Goal: Check status: Check status

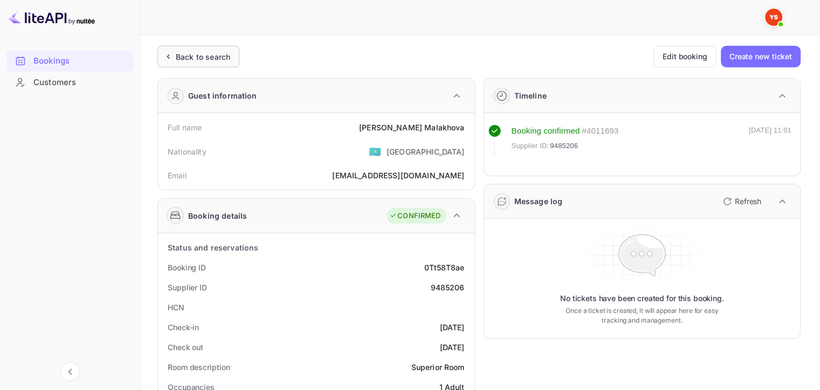
click at [177, 56] on div "Back to search" at bounding box center [203, 56] width 54 height 11
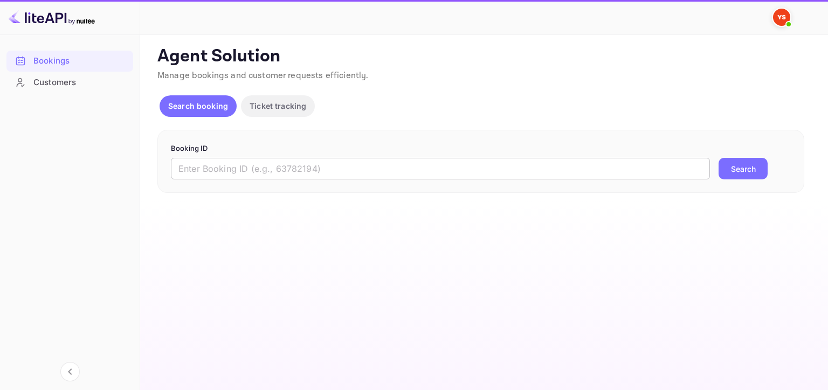
click at [250, 171] on input "text" at bounding box center [440, 169] width 539 height 22
paste input "8866873"
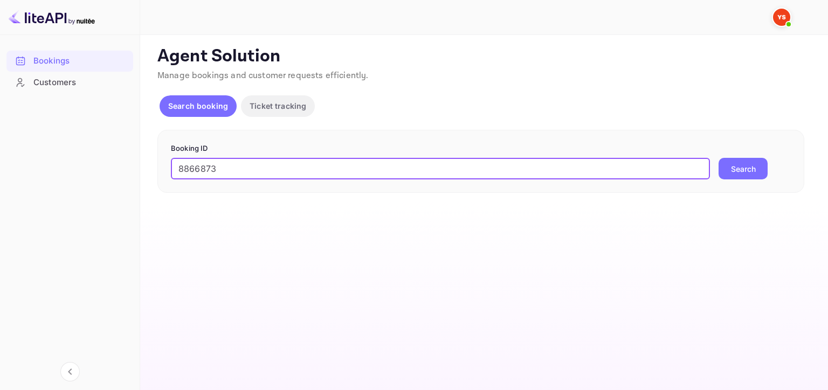
type input "8866873"
click at [748, 171] on button "Search" at bounding box center [743, 169] width 49 height 22
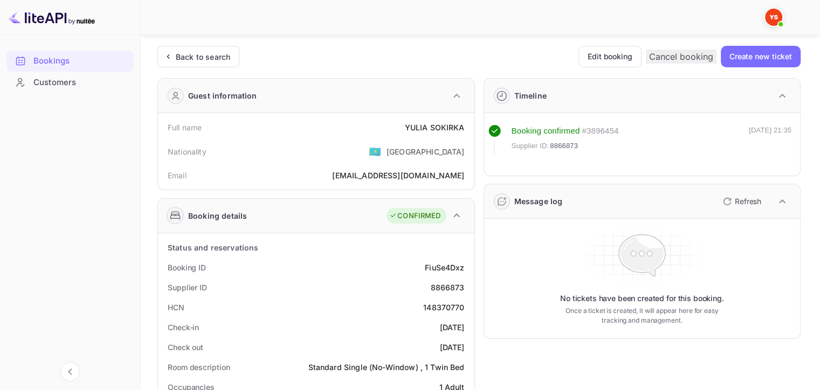
scroll to position [162, 0]
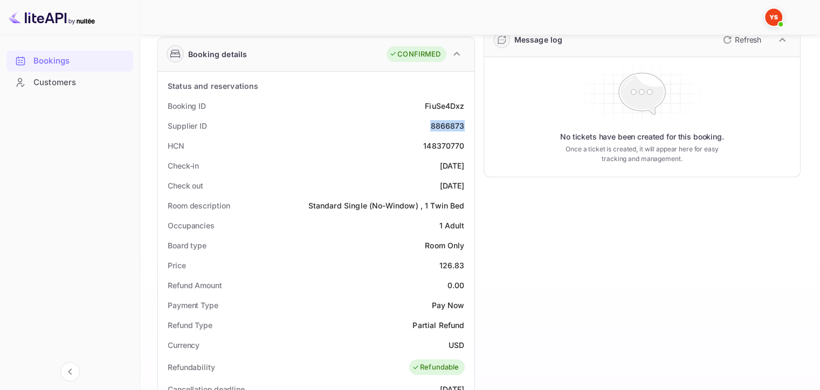
drag, startPoint x: 428, startPoint y: 125, endPoint x: 473, endPoint y: 126, distance: 45.3
click at [473, 126] on div "Status and reservations Booking ID FiuSe4Dxz Supplier ID 8866873 HCN 148370770 …" at bounding box center [316, 379] width 317 height 614
copy div "8866873"
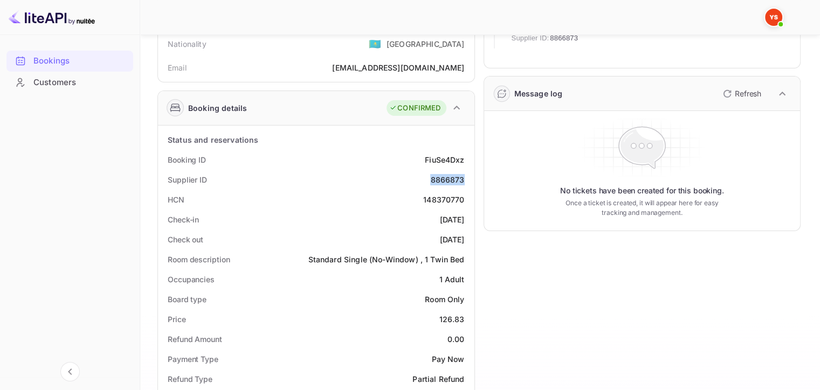
scroll to position [0, 0]
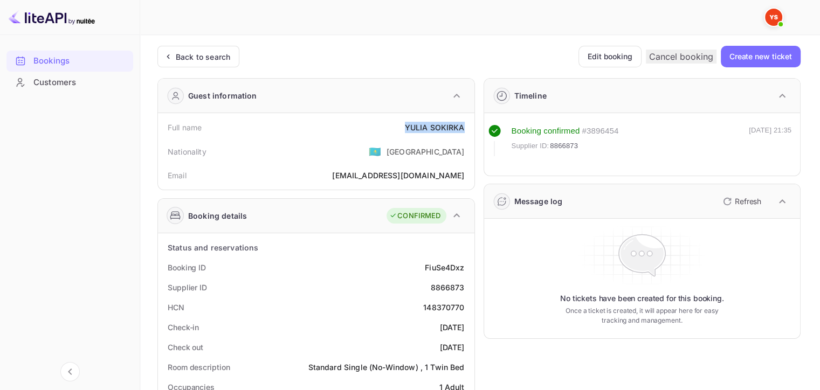
drag, startPoint x: 402, startPoint y: 125, endPoint x: 468, endPoint y: 119, distance: 65.6
click at [468, 119] on div "Full name [PERSON_NAME]" at bounding box center [316, 128] width 308 height 20
copy div "[PERSON_NAME]"
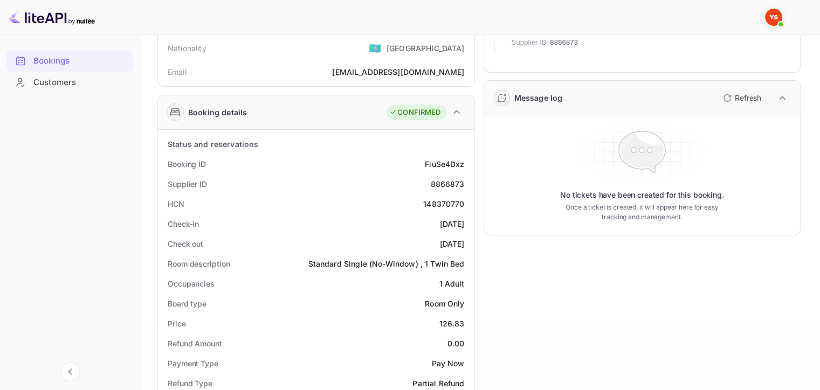
scroll to position [162, 0]
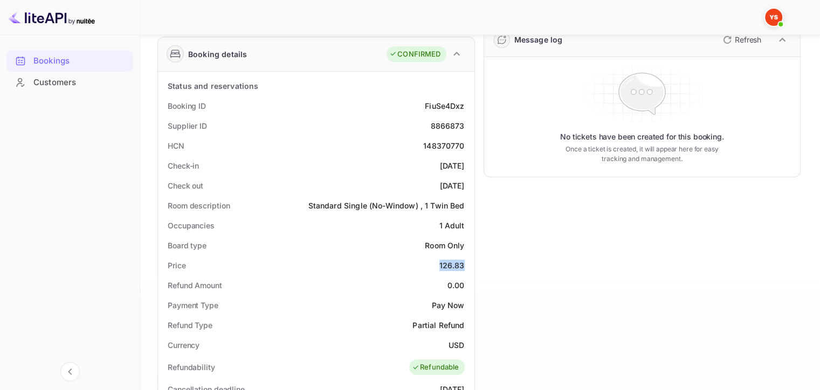
drag, startPoint x: 438, startPoint y: 269, endPoint x: 468, endPoint y: 266, distance: 30.4
click at [468, 266] on div "Price 126.83" at bounding box center [316, 266] width 308 height 20
copy div "126.83"
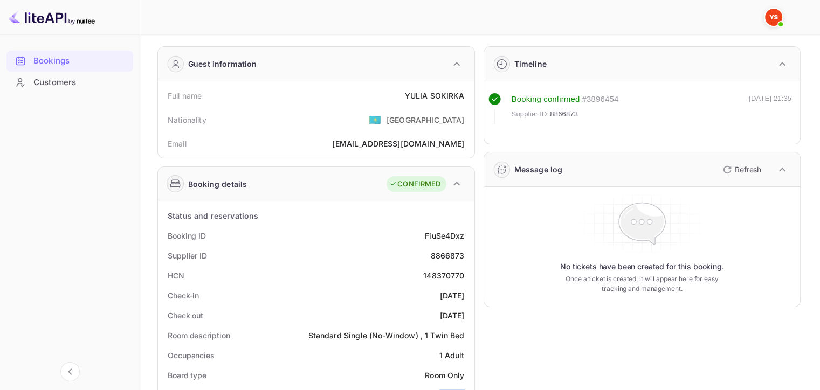
scroll to position [0, 0]
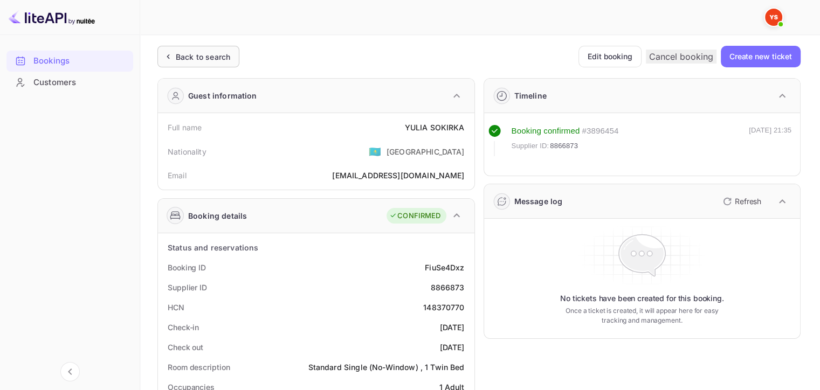
click at [218, 50] on div "Back to search" at bounding box center [198, 57] width 82 height 22
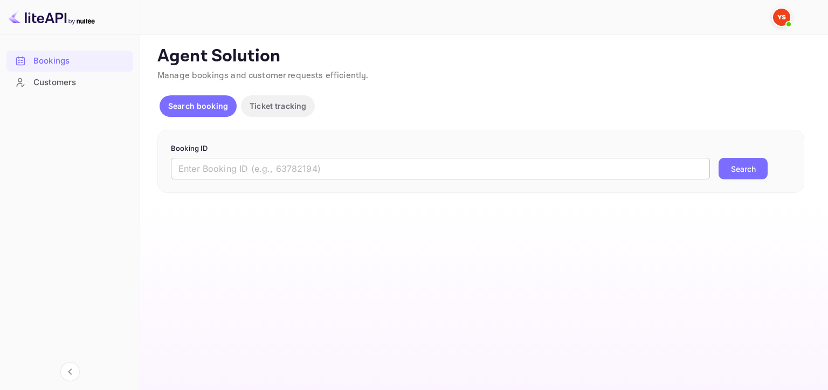
click at [455, 164] on input "text" at bounding box center [440, 169] width 539 height 22
paste input "8650530"
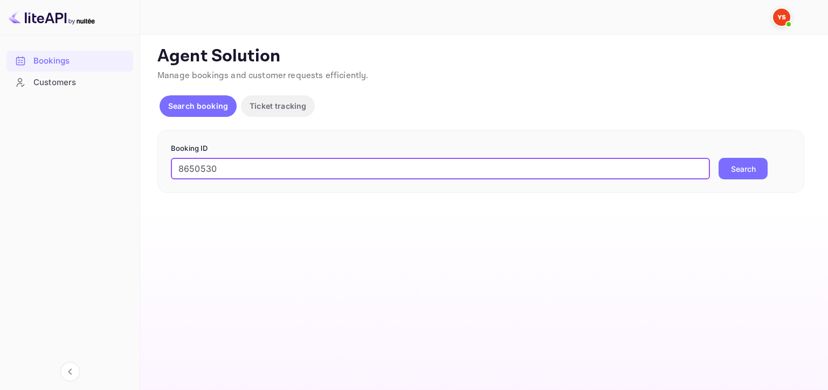
type input "8650530"
click at [724, 166] on button "Search" at bounding box center [743, 169] width 49 height 22
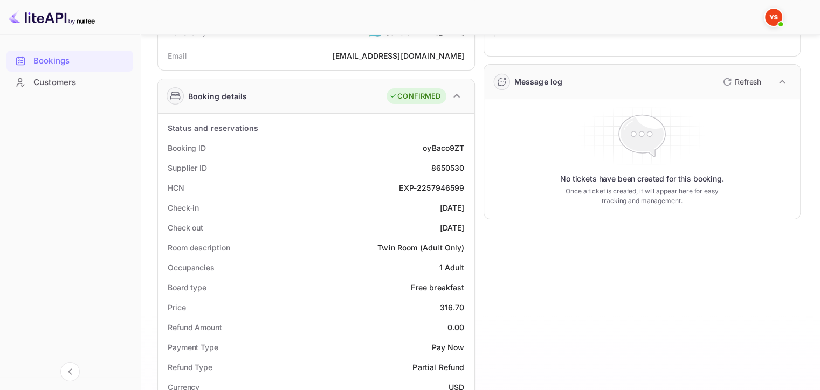
scroll to position [54, 0]
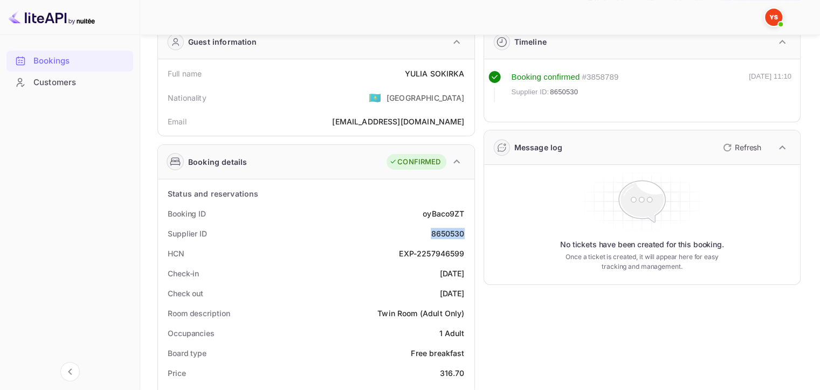
drag, startPoint x: 429, startPoint y: 236, endPoint x: 468, endPoint y: 233, distance: 39.5
click at [468, 233] on div "Supplier ID 8650530" at bounding box center [316, 234] width 308 height 20
copy div "8650530"
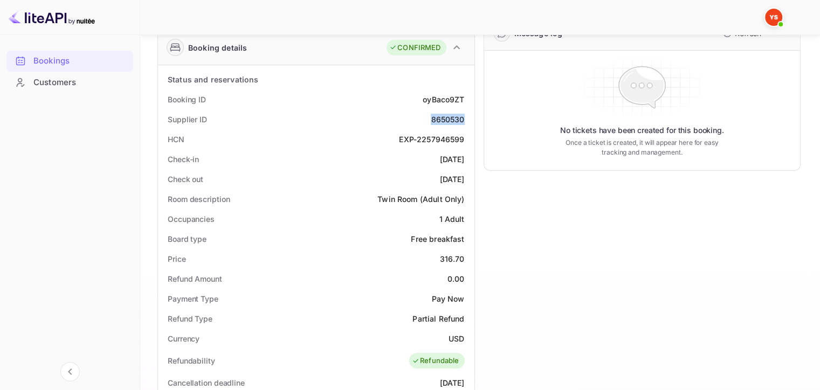
scroll to position [216, 0]
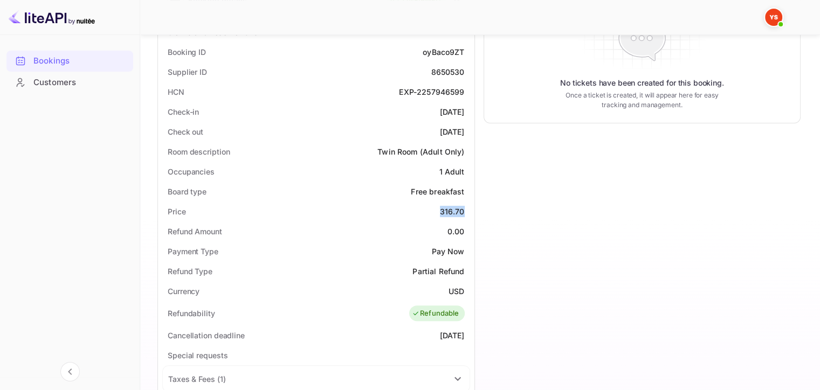
drag, startPoint x: 440, startPoint y: 212, endPoint x: 468, endPoint y: 214, distance: 28.1
click at [468, 214] on div "Price 316.70" at bounding box center [316, 212] width 308 height 20
copy div "316.70"
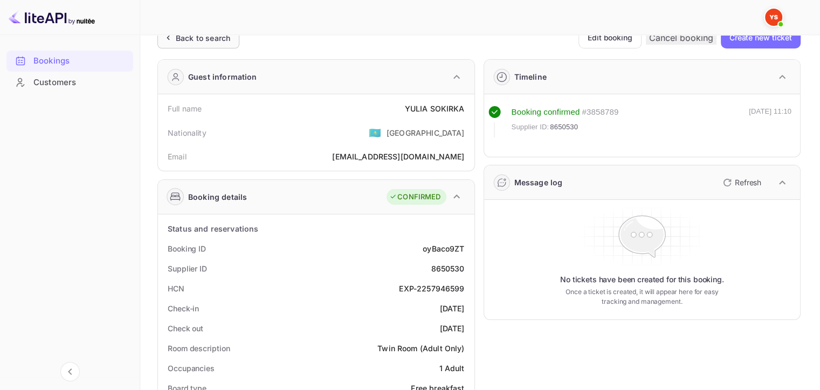
scroll to position [0, 0]
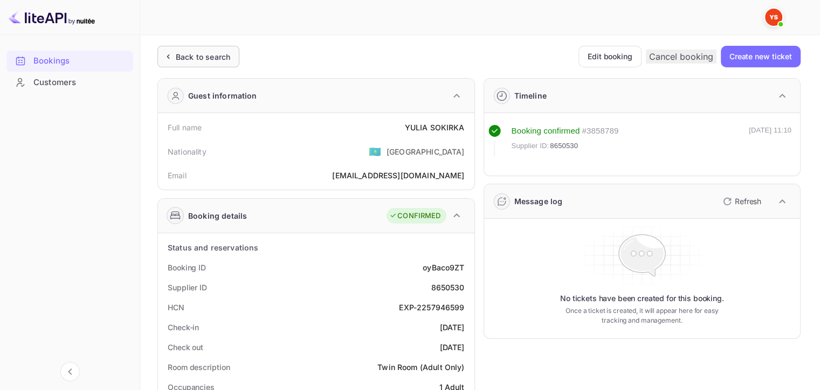
click at [201, 56] on div "Back to search" at bounding box center [203, 56] width 54 height 11
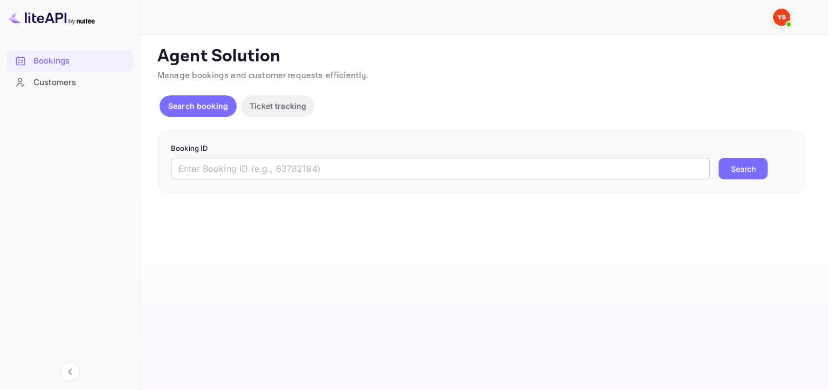
click at [443, 162] on input "text" at bounding box center [440, 169] width 539 height 22
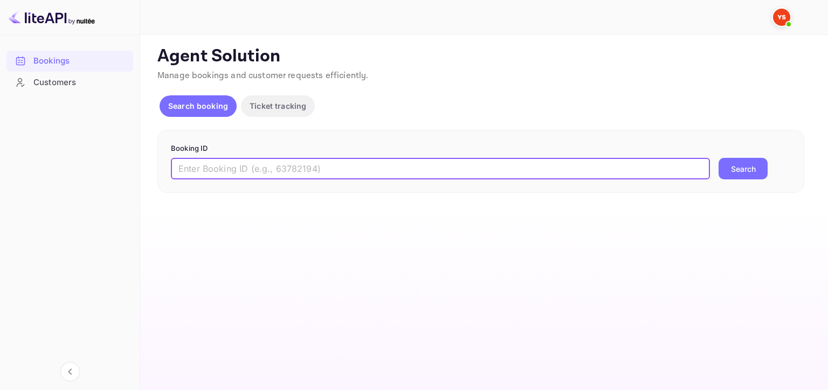
paste input "8863588"
type input "8863588"
click at [744, 159] on button "Search" at bounding box center [743, 169] width 49 height 22
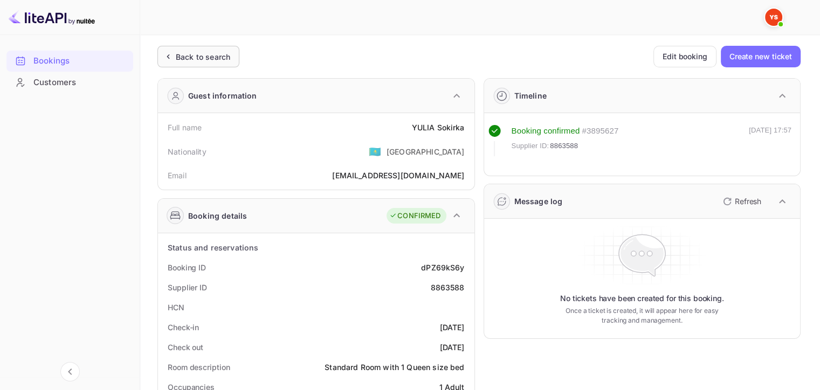
click at [178, 58] on div "Back to search" at bounding box center [203, 56] width 54 height 11
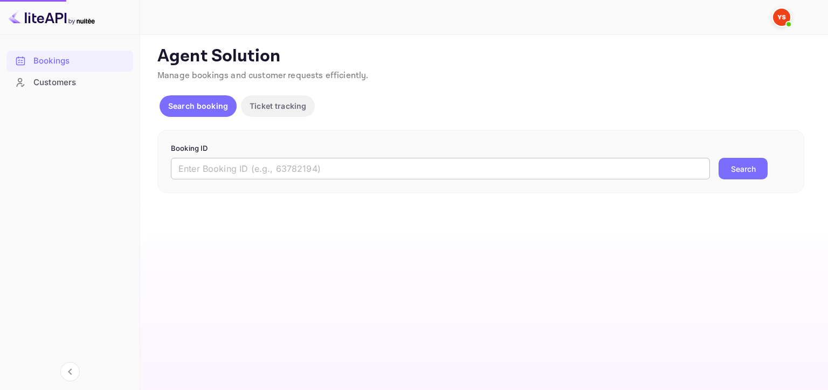
click at [425, 175] on input "text" at bounding box center [440, 169] width 539 height 22
paste input "8650530"
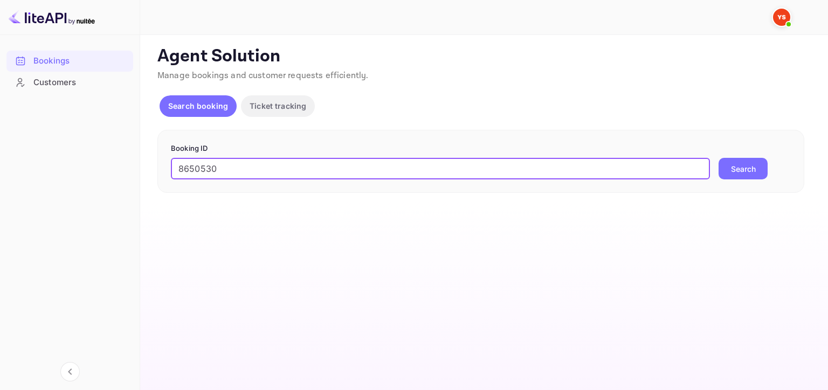
type input "8650530"
click at [731, 166] on button "Search" at bounding box center [743, 169] width 49 height 22
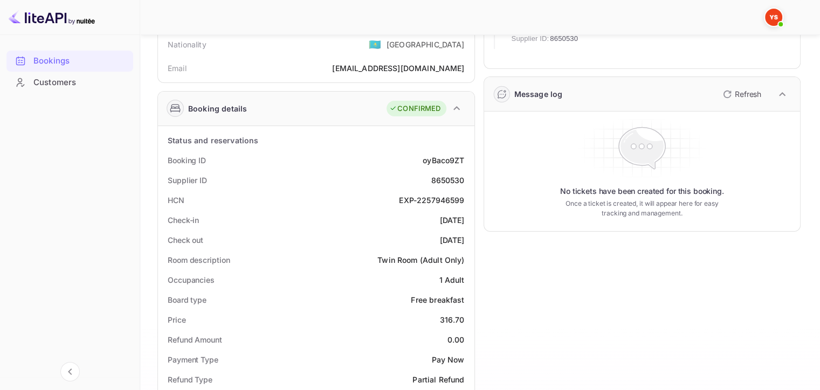
scroll to position [108, 0]
drag, startPoint x: 430, startPoint y: 179, endPoint x: 468, endPoint y: 178, distance: 37.2
click at [468, 178] on div "Supplier ID 8650530" at bounding box center [316, 180] width 308 height 20
copy div "8650530"
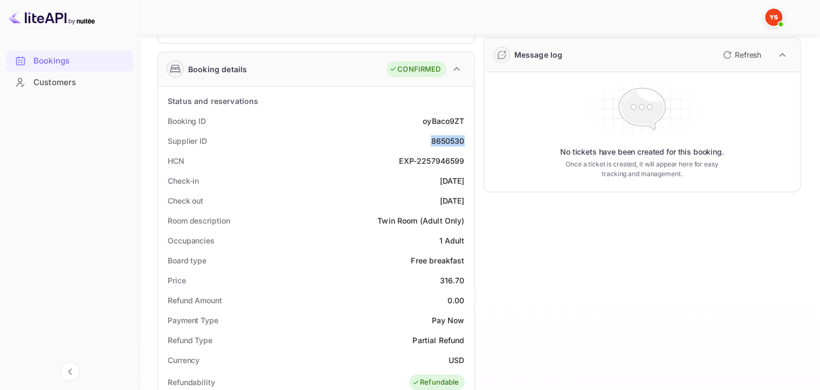
scroll to position [216, 0]
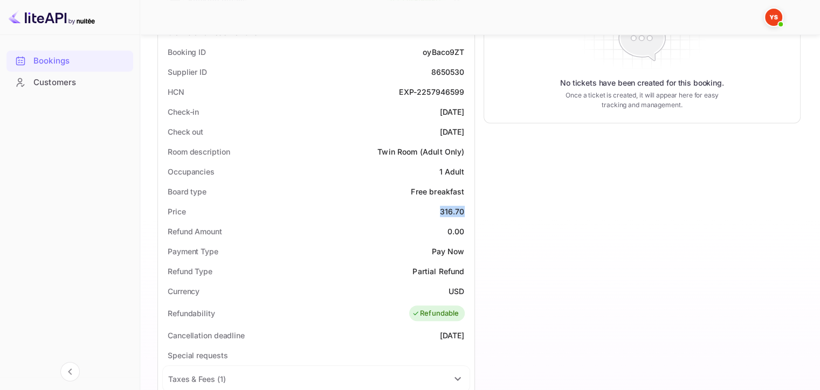
drag, startPoint x: 435, startPoint y: 219, endPoint x: 466, endPoint y: 218, distance: 31.9
click at [466, 218] on div "Price 316.70" at bounding box center [316, 212] width 308 height 20
copy div "316.70"
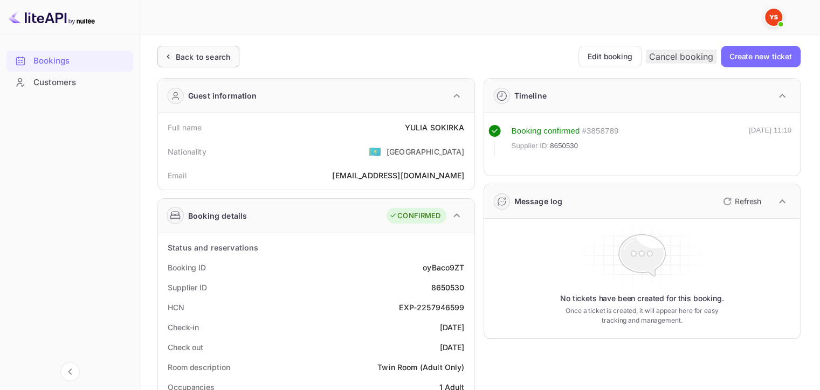
click at [196, 59] on div "Back to search" at bounding box center [203, 56] width 54 height 11
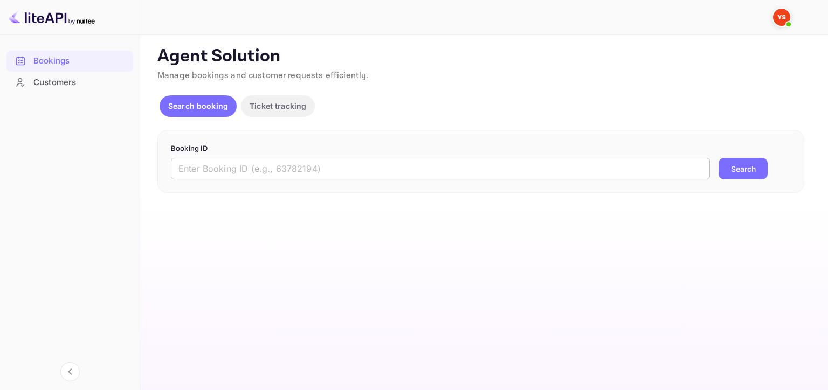
click at [442, 164] on input "text" at bounding box center [440, 169] width 539 height 22
paste input "8863588"
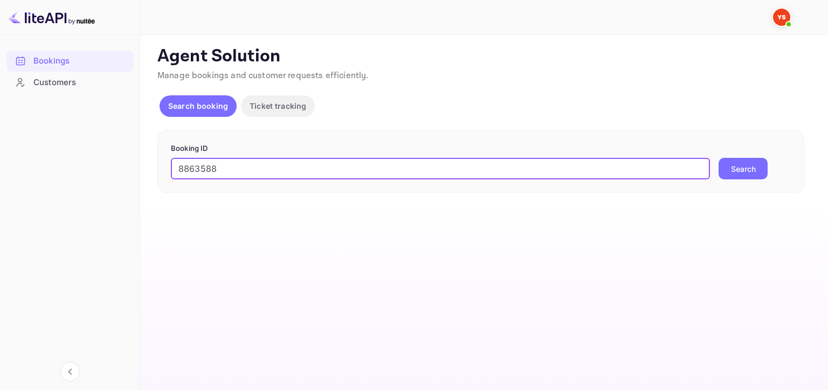
type input "8863588"
click at [749, 164] on button "Search" at bounding box center [743, 169] width 49 height 22
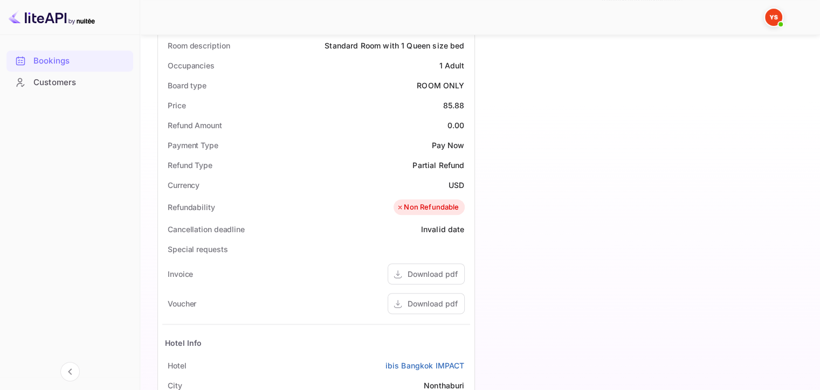
scroll to position [324, 0]
drag, startPoint x: 445, startPoint y: 104, endPoint x: 468, endPoint y: 104, distance: 23.2
click at [468, 104] on div "Price 85.88" at bounding box center [316, 104] width 308 height 20
copy div "85.88"
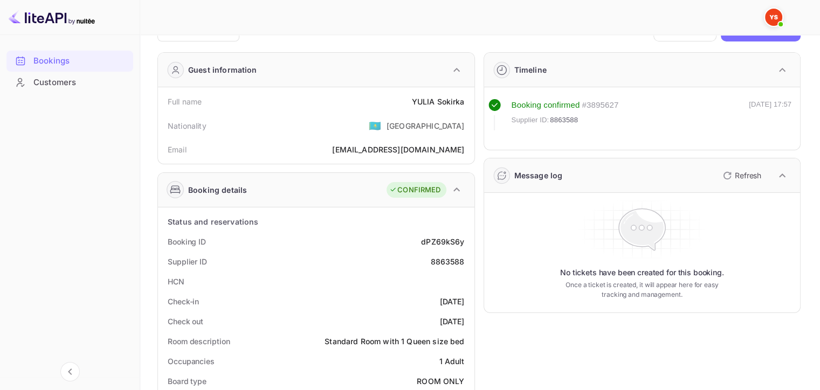
scroll to position [0, 0]
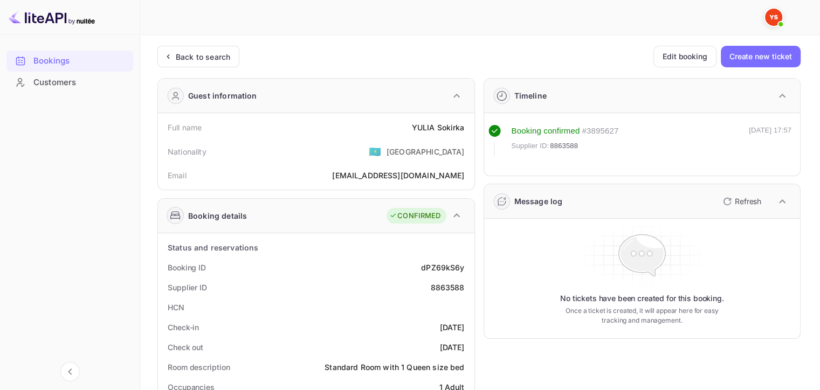
click at [213, 56] on div "Back to search" at bounding box center [203, 56] width 54 height 11
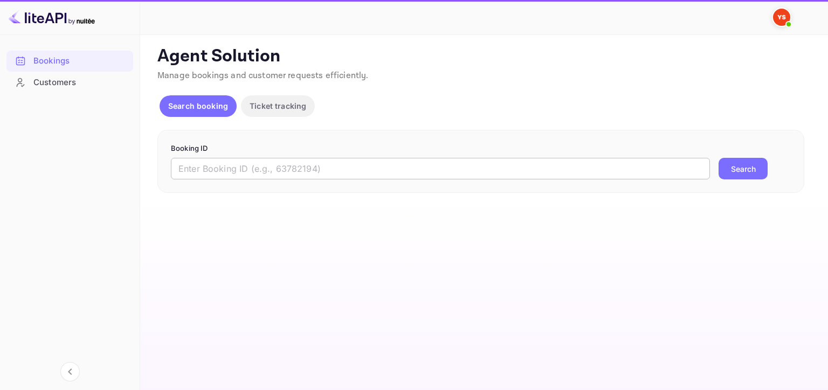
click at [576, 175] on input "text" at bounding box center [440, 169] width 539 height 22
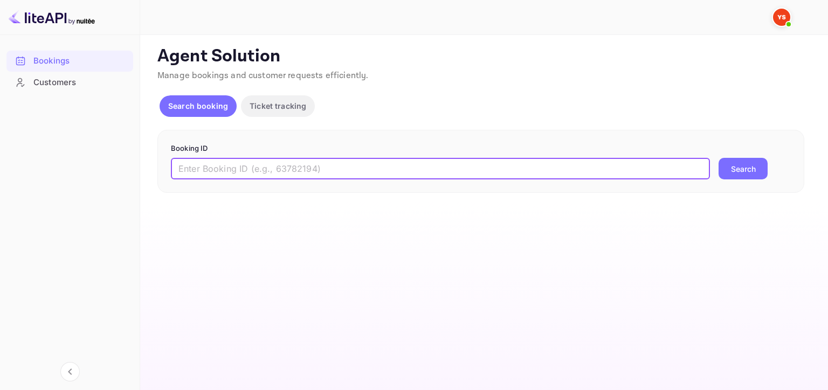
paste input "8866873"
type input "8866873"
click at [724, 170] on button "Search" at bounding box center [743, 169] width 49 height 22
